Goal: Task Accomplishment & Management: Manage account settings

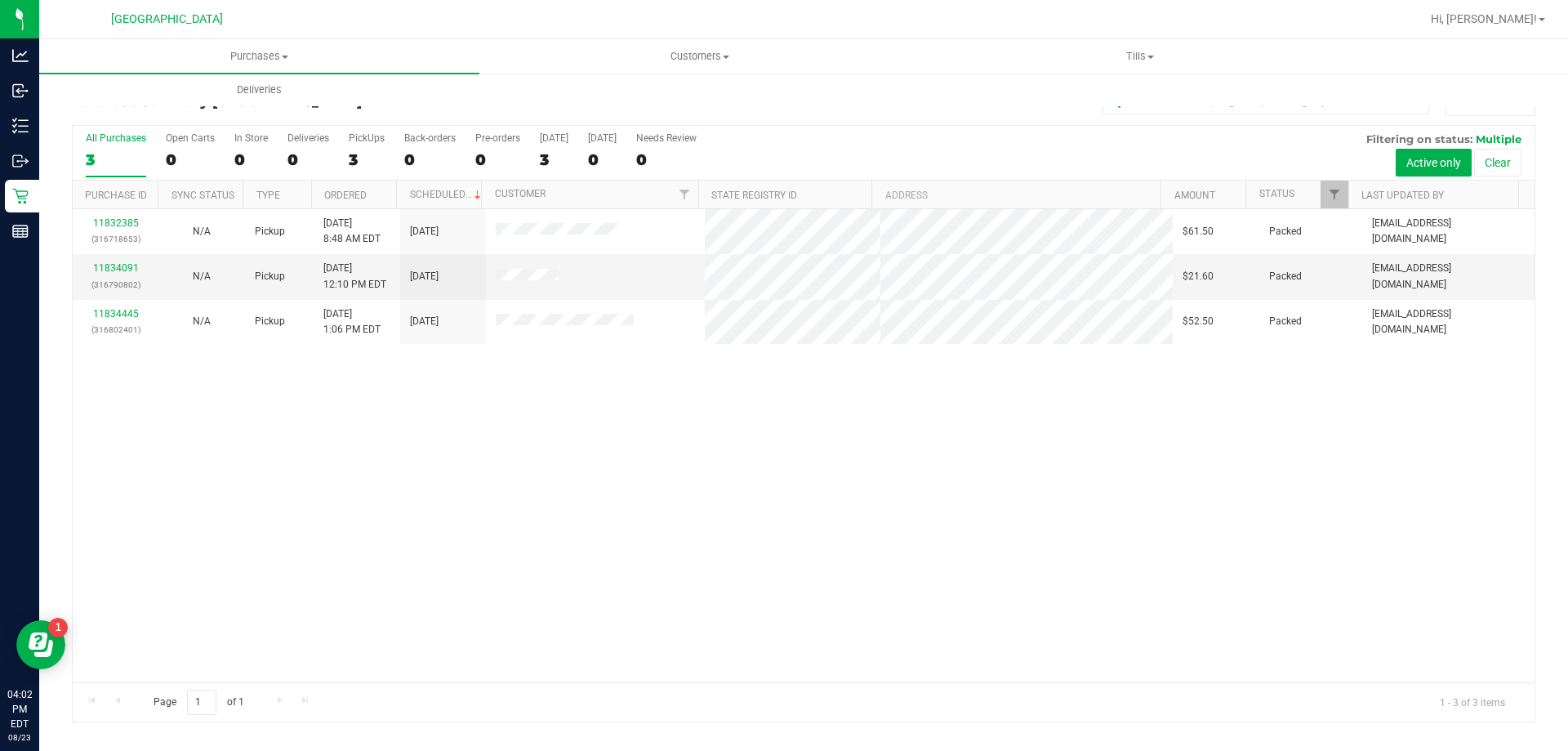
drag, startPoint x: 1945, startPoint y: 0, endPoint x: 1158, endPoint y: 374, distance: 871.3
click at [1158, 374] on div "11832385 (316718653) N/A Pickup [DATE] 8:48 AM EDT 8/23/2025 $61.50 Packed [EMA…" at bounding box center [803, 446] width 1462 height 473
click at [1544, 15] on link "Hi, [PERSON_NAME]!" at bounding box center [1488, 19] width 127 height 17
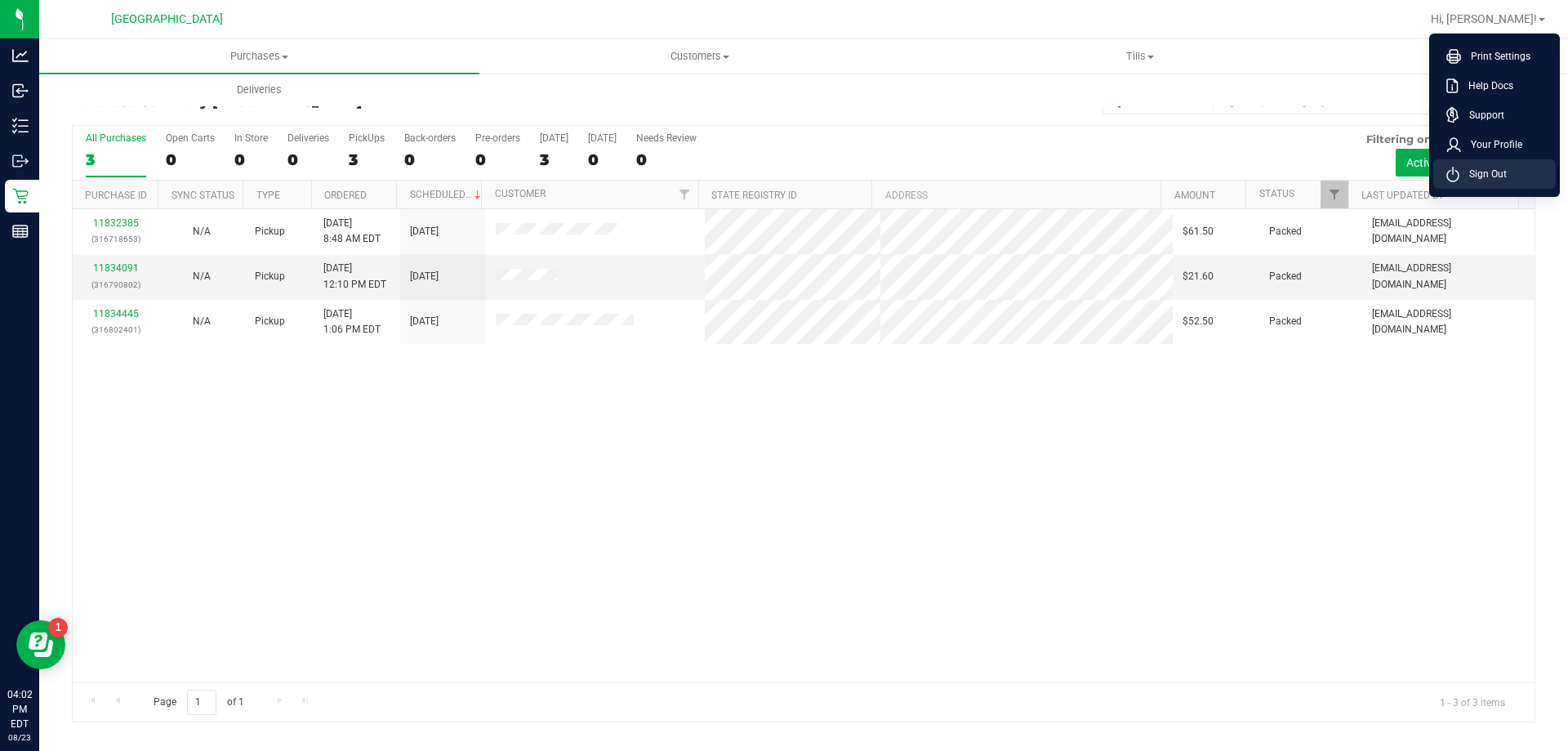
click at [1480, 164] on li "Sign Out" at bounding box center [1494, 173] width 122 height 29
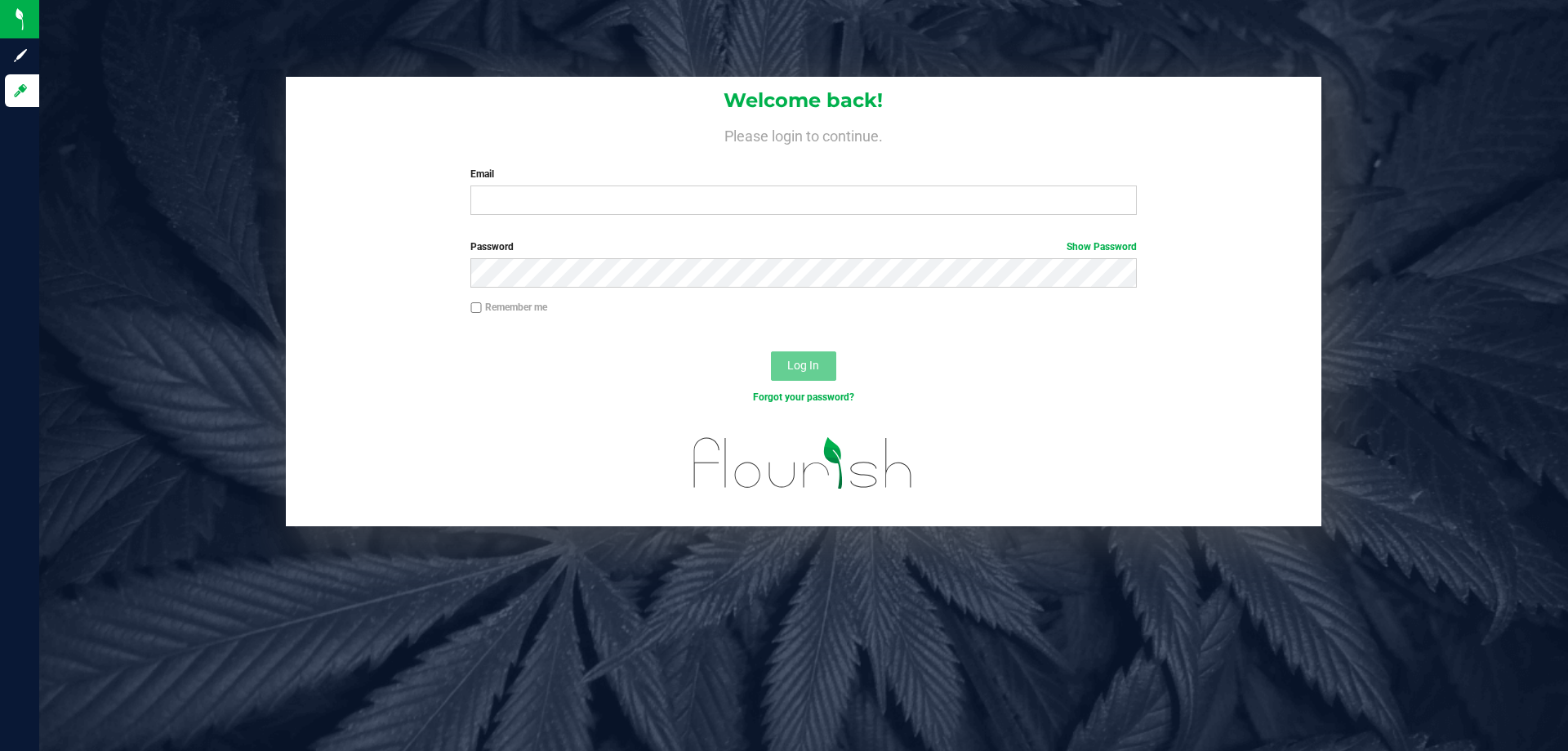
click at [649, 230] on form "Welcome back! Please login to continue. Email Required Please format your email…" at bounding box center [804, 301] width 1012 height 450
click at [674, 177] on label "Email" at bounding box center [803, 173] width 666 height 15
click at [674, 185] on input "Email" at bounding box center [803, 200] width 666 height 29
type input "[EMAIL_ADDRESS][PERSON_NAME][DOMAIN_NAME]"
click at [771, 351] on button "Log In" at bounding box center [803, 365] width 65 height 29
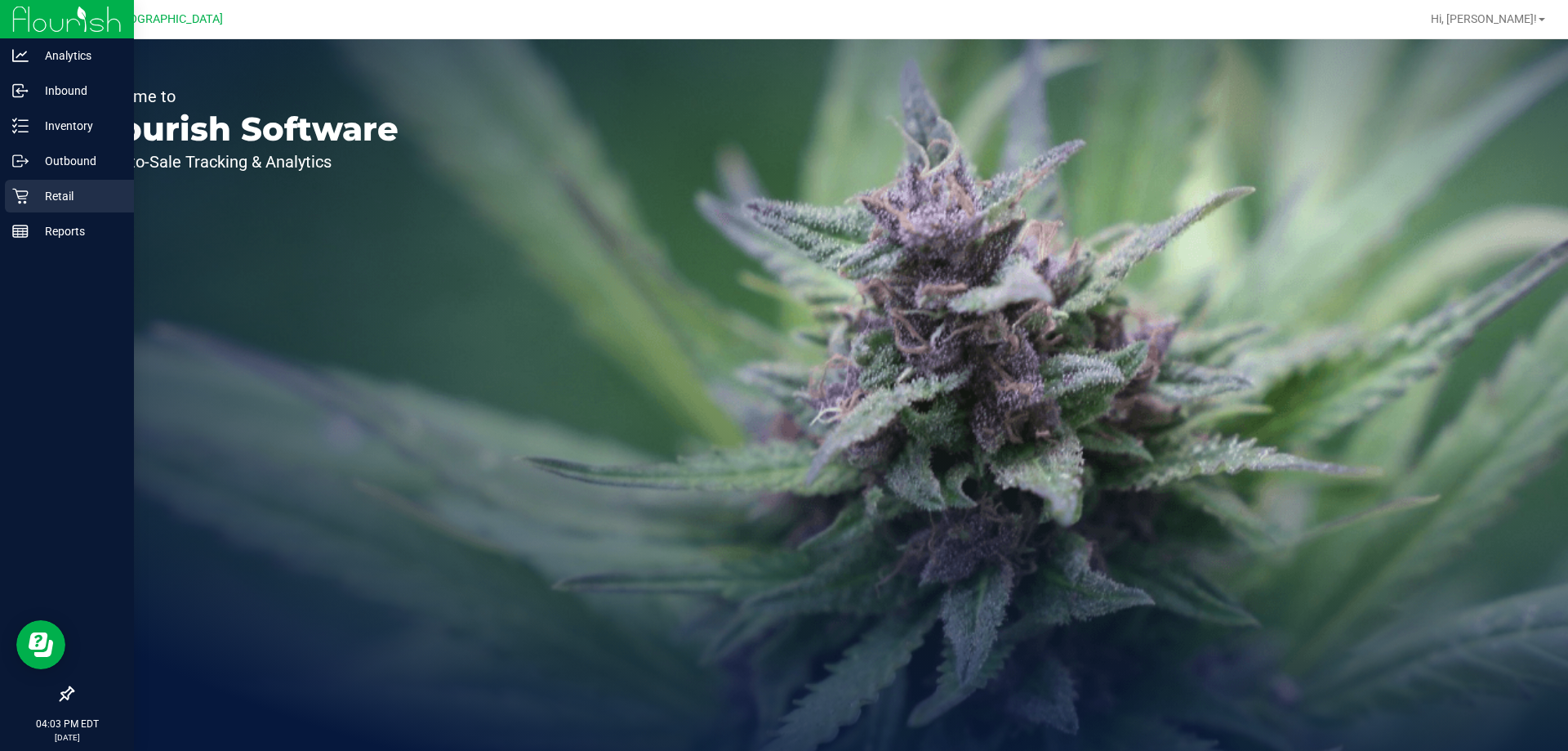
click at [28, 196] on icon at bounding box center [20, 196] width 16 height 16
